Goal: Transaction & Acquisition: Purchase product/service

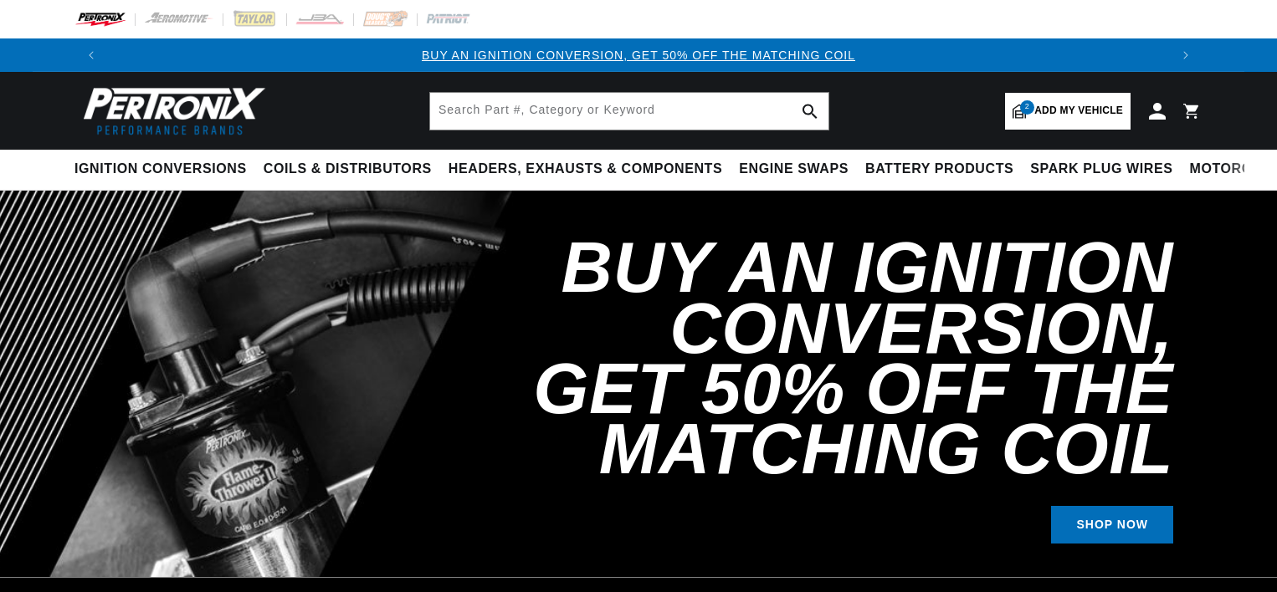
select select "1972"
select select "Plymouth"
select select "Road-Runner"
select select "400cid-6.6L"
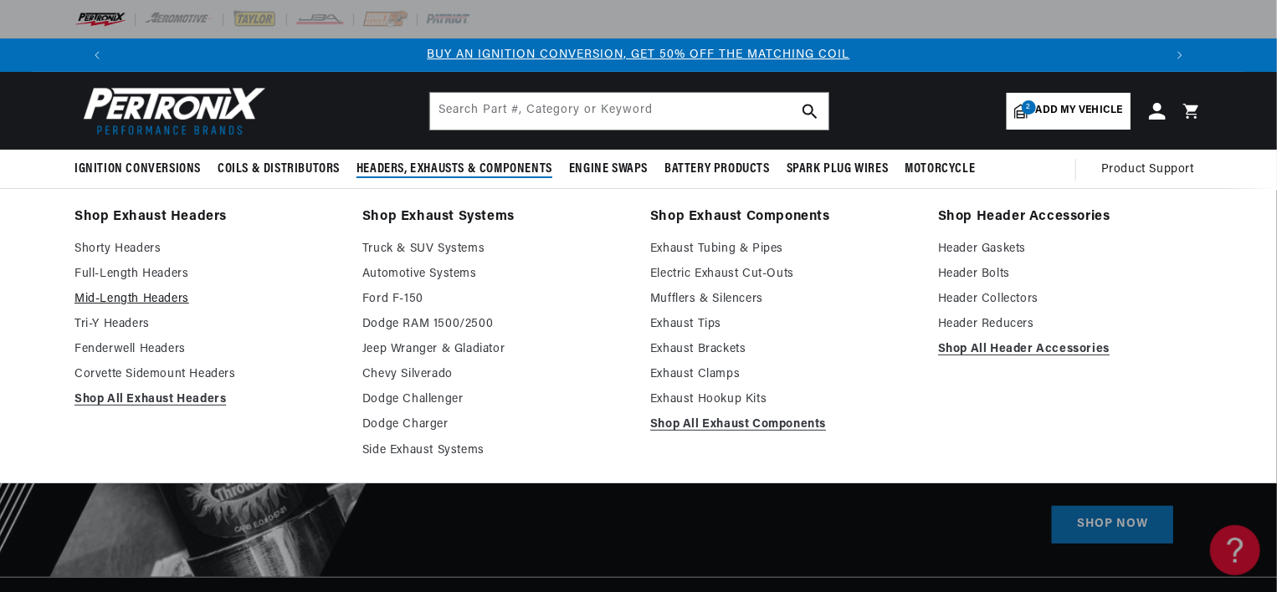
click at [126, 295] on link "Mid-Length Headers" at bounding box center [206, 300] width 264 height 20
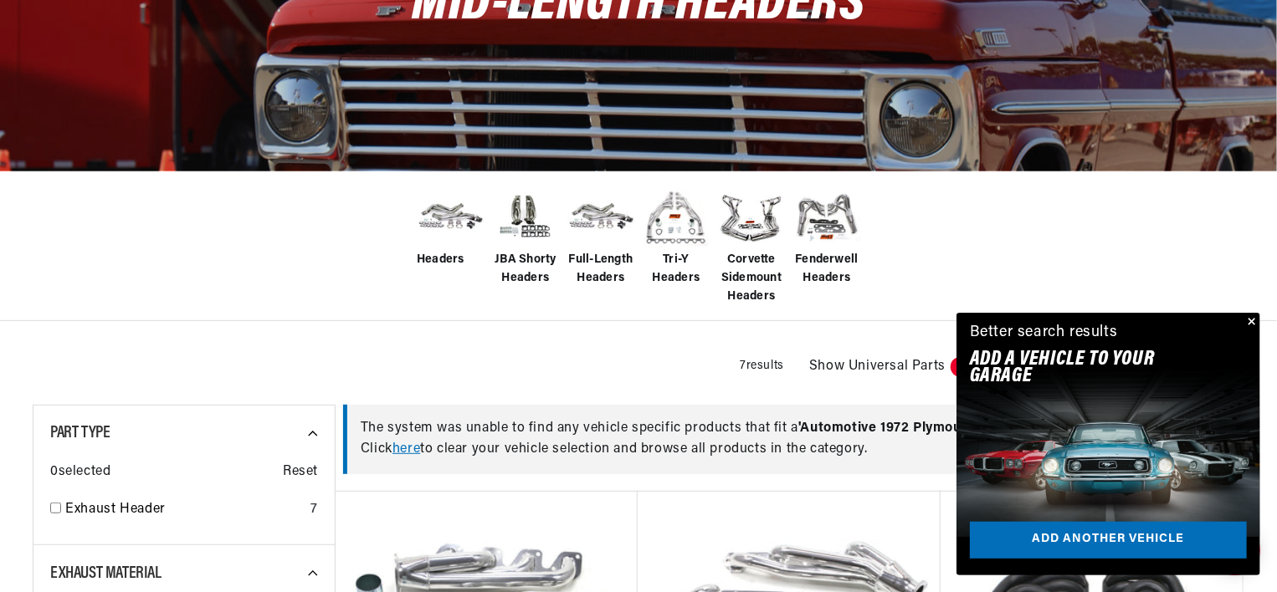
scroll to position [0, 1044]
click at [1253, 319] on button "Close" at bounding box center [1250, 323] width 20 height 20
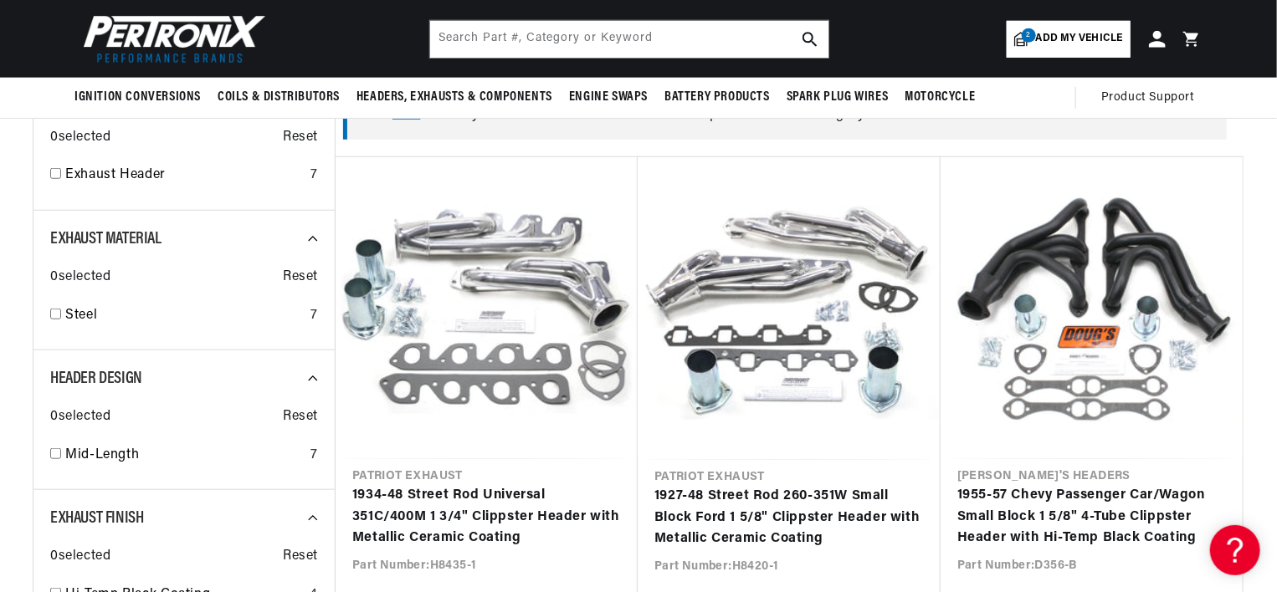
scroll to position [502, 0]
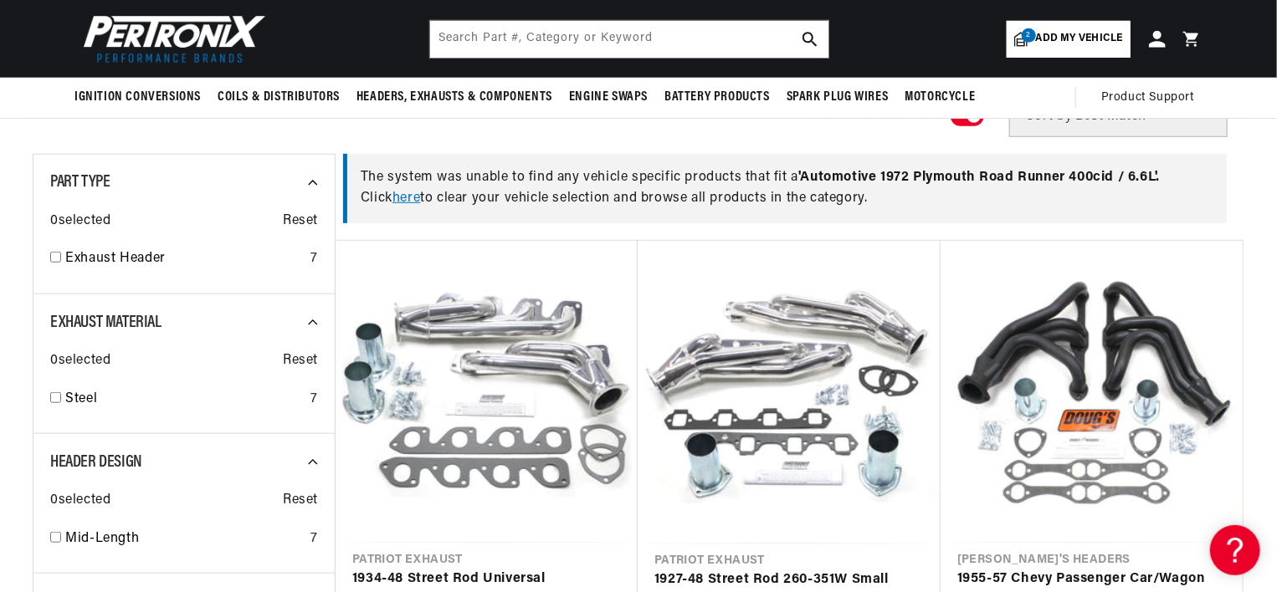
click at [409, 197] on link "here" at bounding box center [406, 198] width 28 height 13
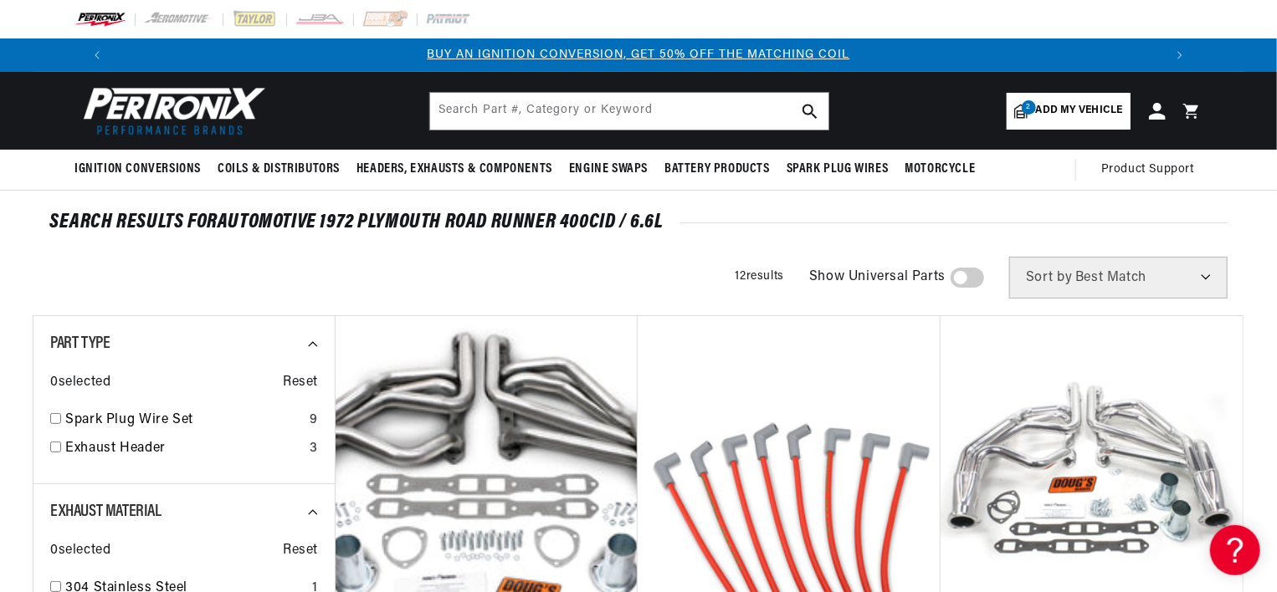
click at [1065, 109] on span "Add my vehicle" at bounding box center [1079, 111] width 87 height 16
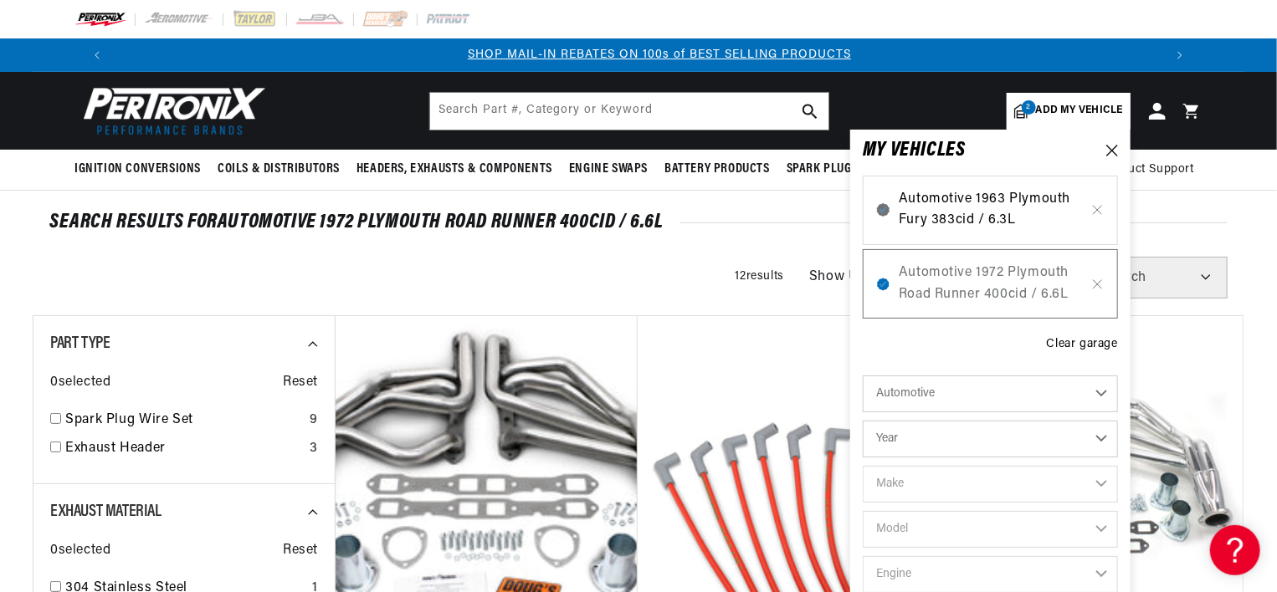
scroll to position [0, 1044]
click at [1031, 191] on span "Automotive 1963 Plymouth Fury 383cid / 6.3L" at bounding box center [990, 210] width 183 height 43
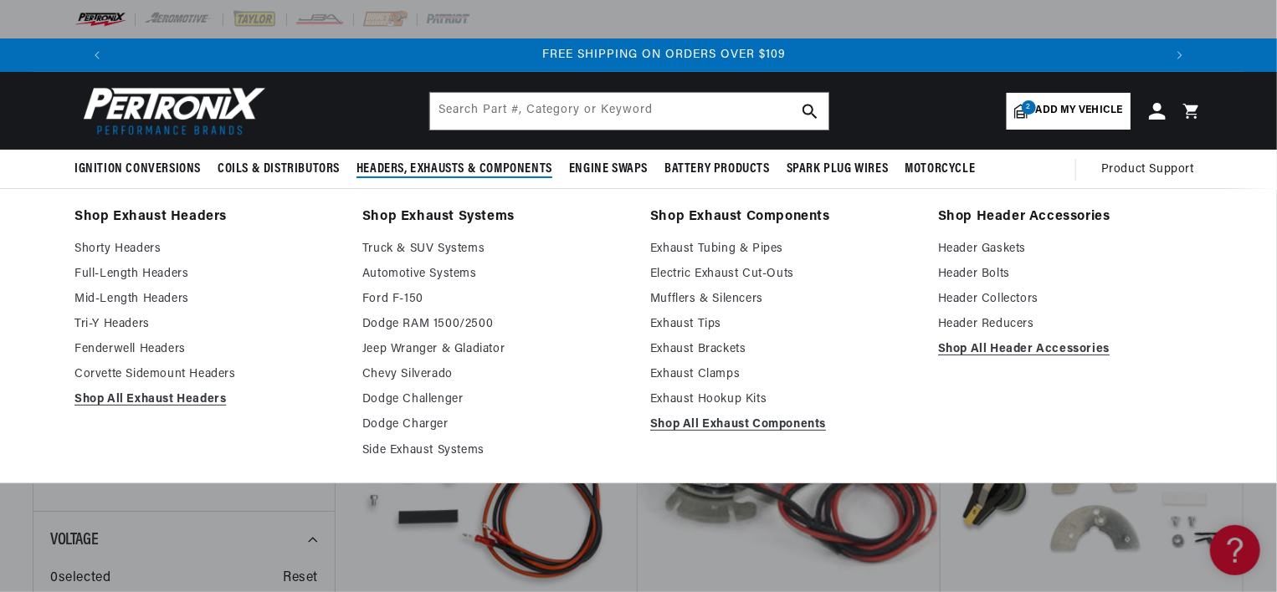
scroll to position [0, 2089]
click at [148, 273] on link "Full-Length Headers" at bounding box center [206, 274] width 264 height 20
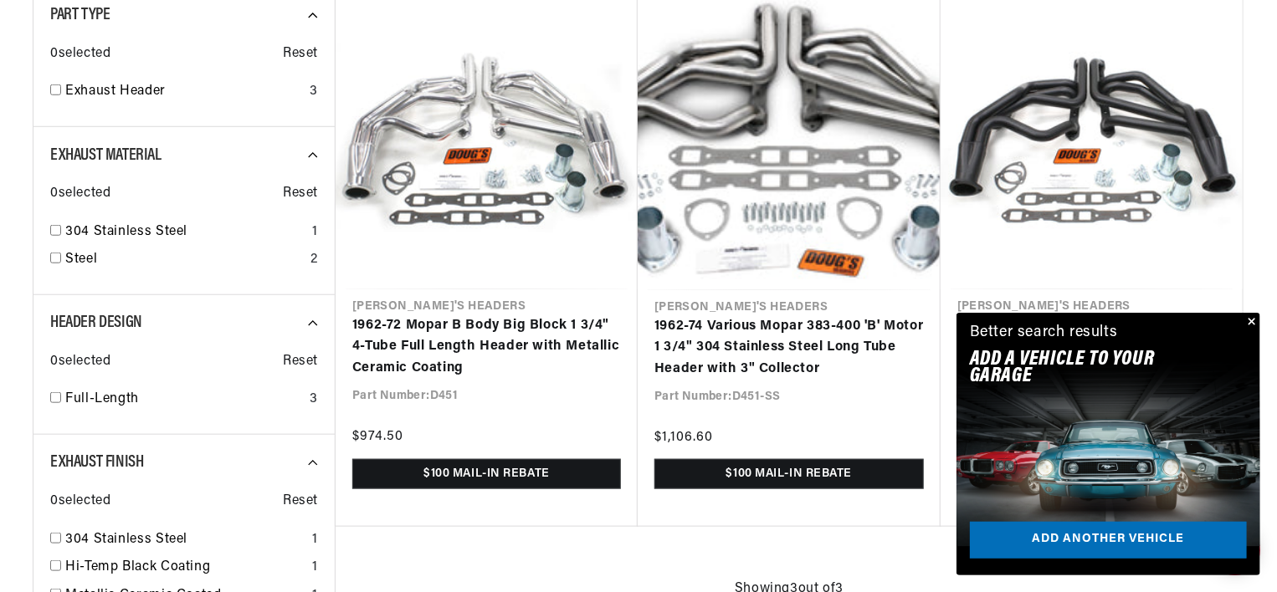
scroll to position [0, 1044]
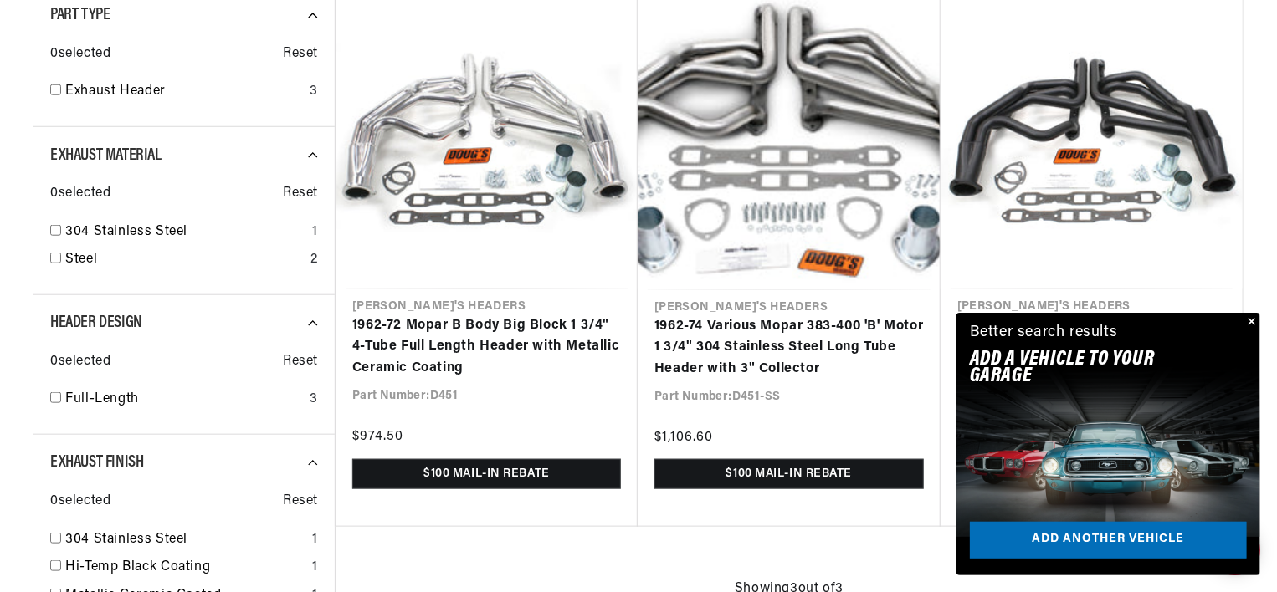
click at [1251, 317] on button "Close" at bounding box center [1250, 323] width 20 height 20
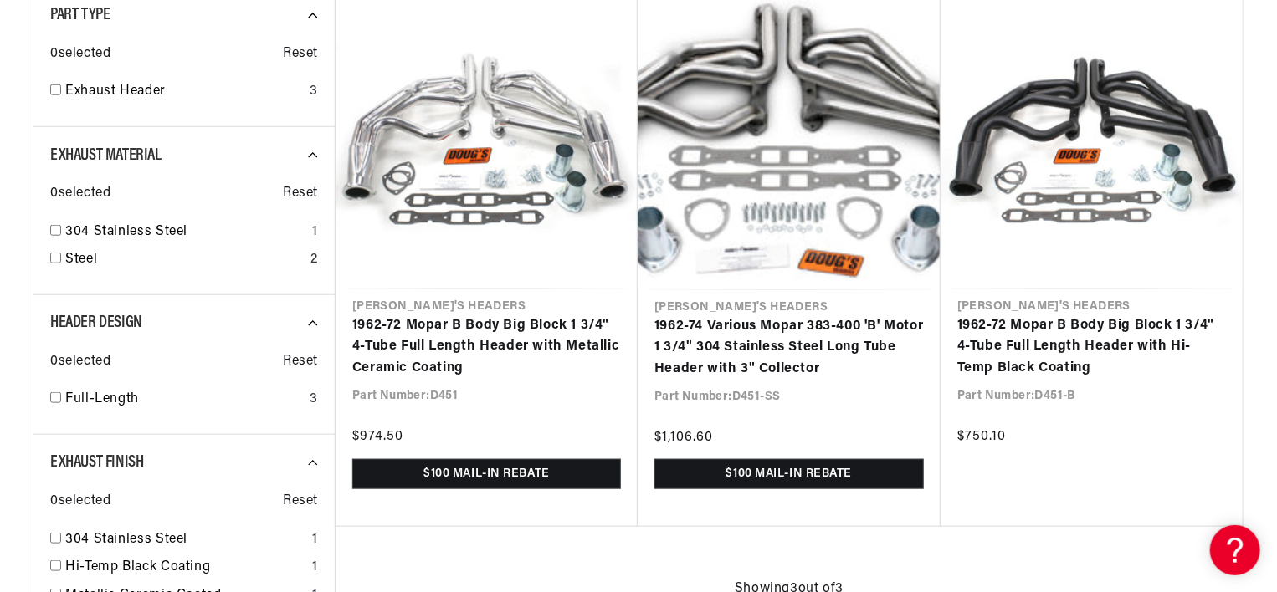
scroll to position [0, 0]
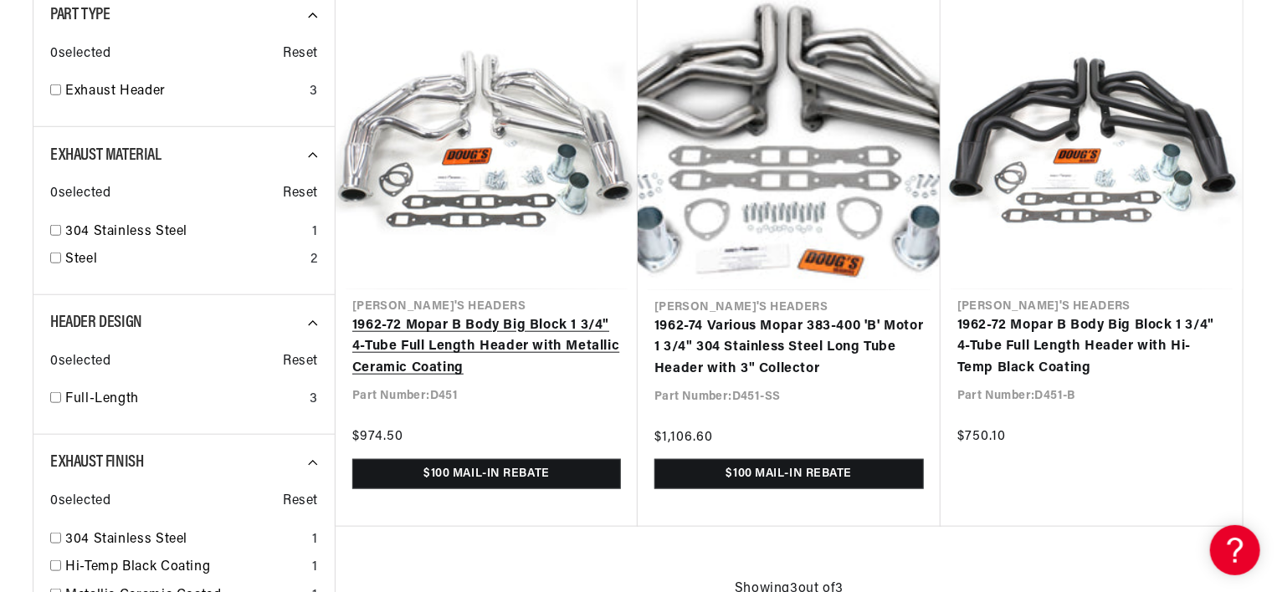
click at [536, 346] on link "1962-72 Mopar B Body Big Block 1 3/4" 4-Tube Full Length Header with Metallic C…" at bounding box center [486, 347] width 269 height 64
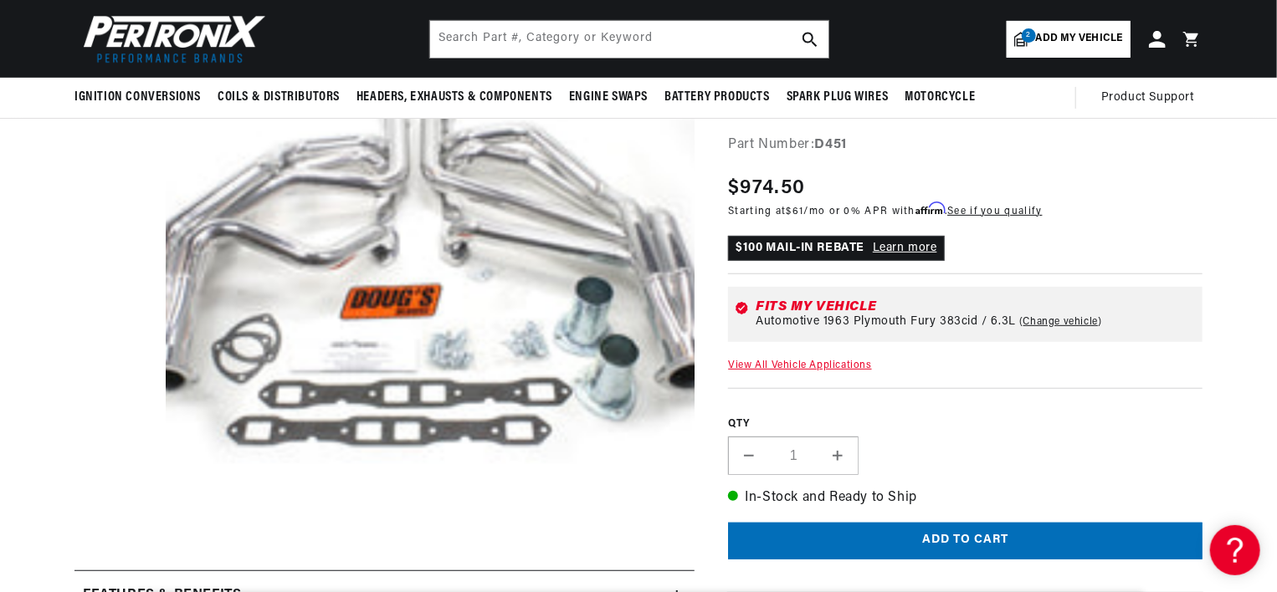
scroll to position [0, 1044]
